Goal: Find specific page/section: Find specific page/section

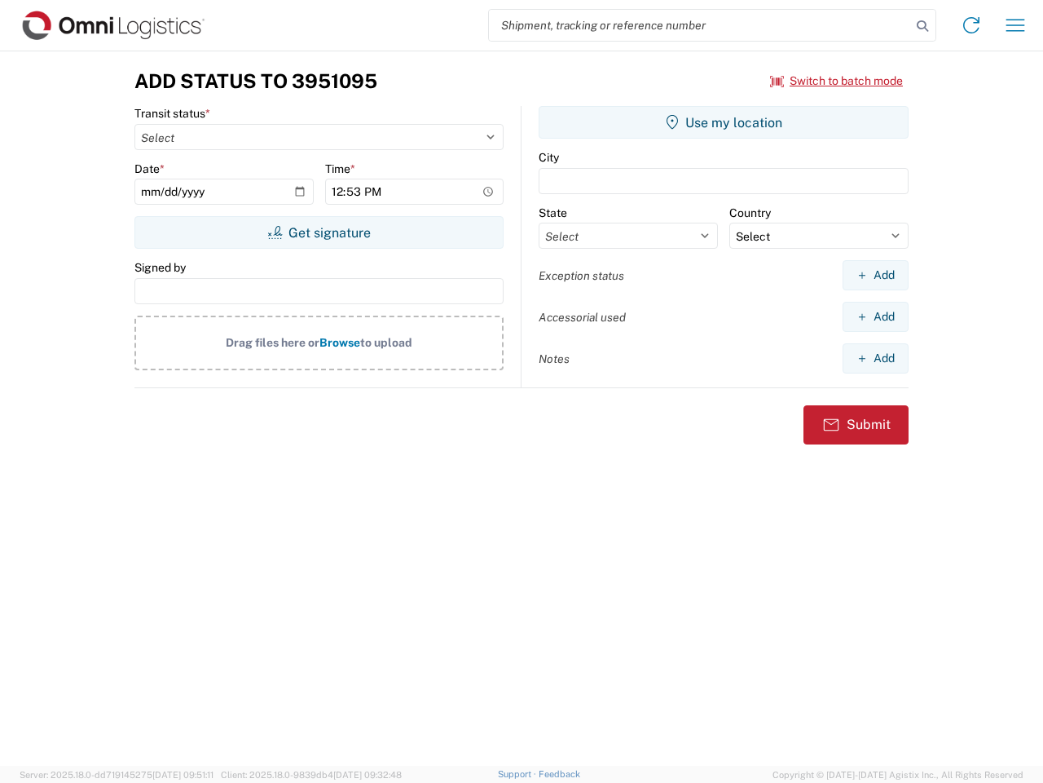
click at [700, 25] on input "search" at bounding box center [700, 25] width 422 height 31
click at [923, 26] on icon at bounding box center [922, 26] width 23 height 23
click at [972, 25] on icon at bounding box center [972, 25] width 26 height 26
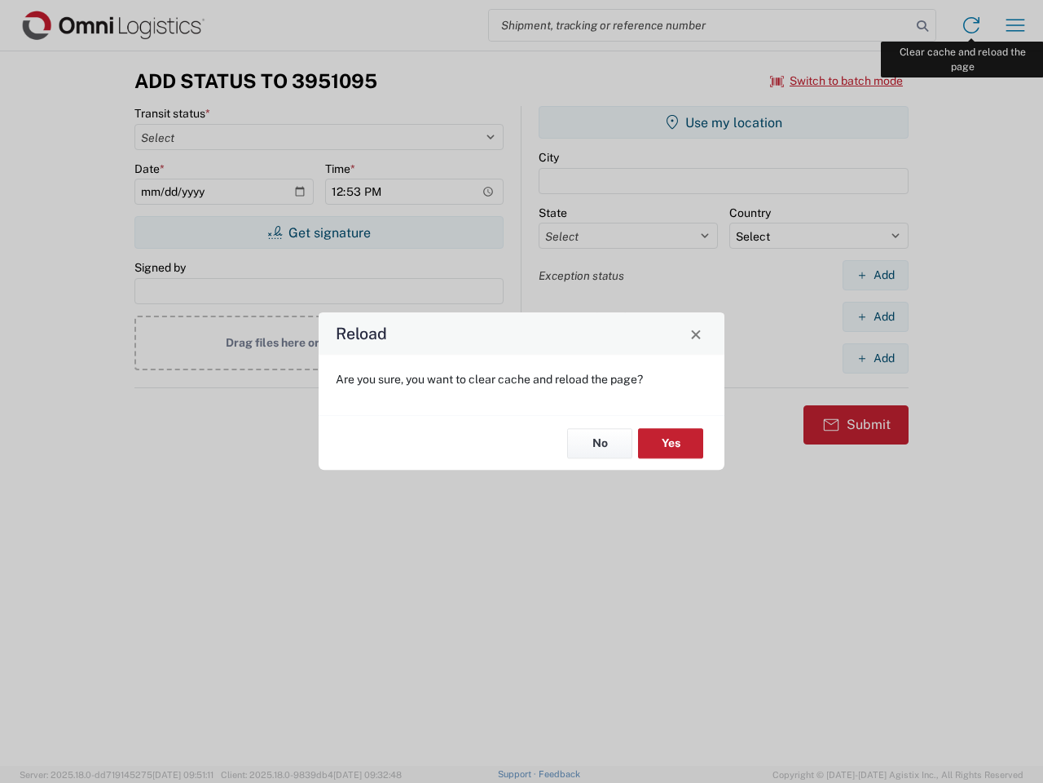
click at [1016, 25] on div "Reload Are you sure, you want to clear cache and reload the page? No Yes" at bounding box center [521, 391] width 1043 height 783
click at [837, 81] on div "Reload Are you sure, you want to clear cache and reload the page? No Yes" at bounding box center [521, 391] width 1043 height 783
click at [319, 232] on div "Reload Are you sure, you want to clear cache and reload the page? No Yes" at bounding box center [521, 391] width 1043 height 783
click at [724, 122] on div "Reload Are you sure, you want to clear cache and reload the page? No Yes" at bounding box center [521, 391] width 1043 height 783
click at [876, 275] on div "Reload Are you sure, you want to clear cache and reload the page? No Yes" at bounding box center [521, 391] width 1043 height 783
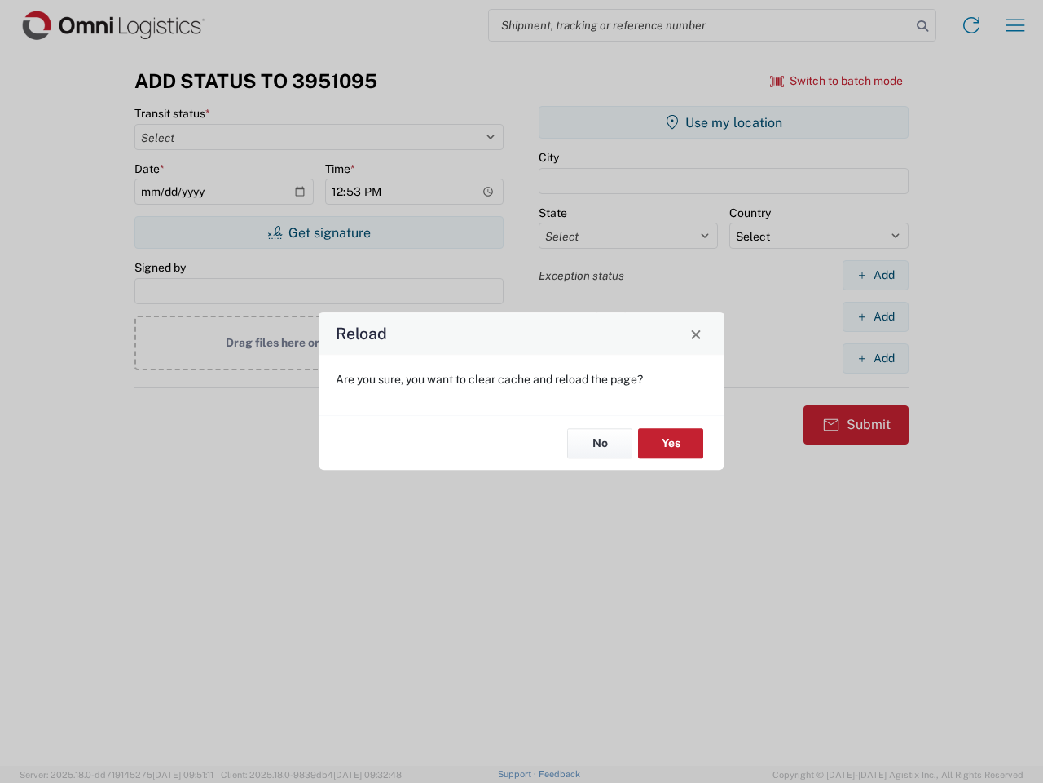
click at [876, 316] on div "Reload Are you sure, you want to clear cache and reload the page? No Yes" at bounding box center [521, 391] width 1043 height 783
click at [876, 358] on div "Reload Are you sure, you want to clear cache and reload the page? No Yes" at bounding box center [521, 391] width 1043 height 783
